Goal: Information Seeking & Learning: Find specific page/section

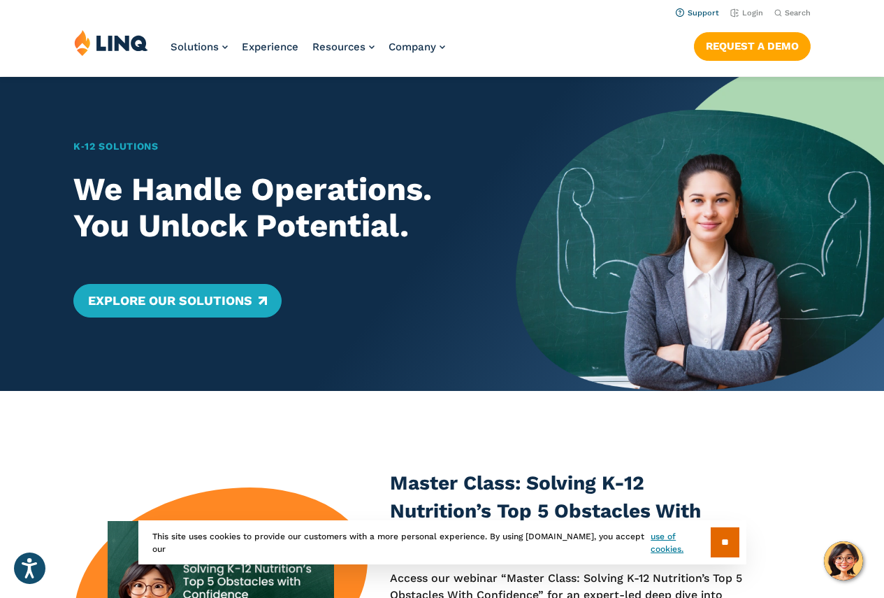
click at [707, 10] on link "Support" at bounding box center [697, 12] width 43 height 9
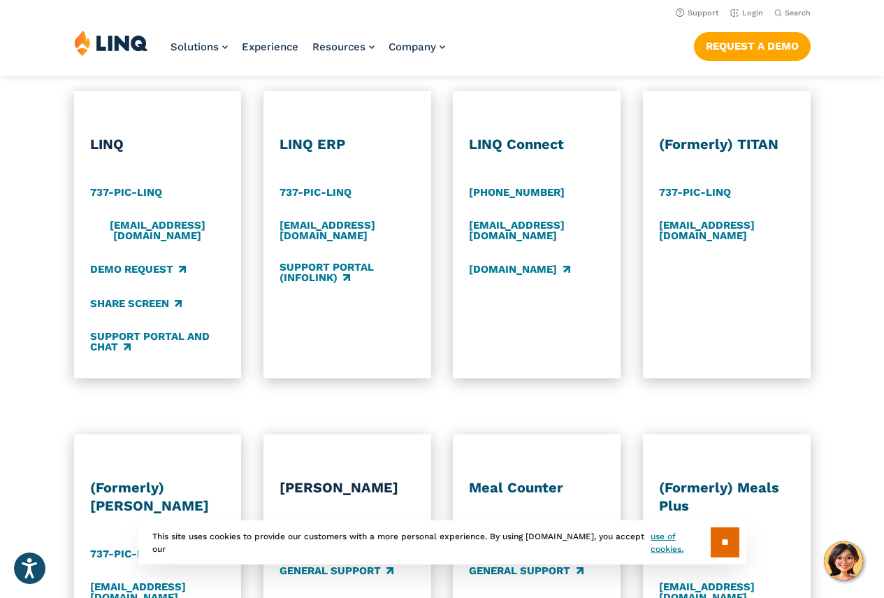
scroll to position [629, 0]
